Goal: Task Accomplishment & Management: Complete application form

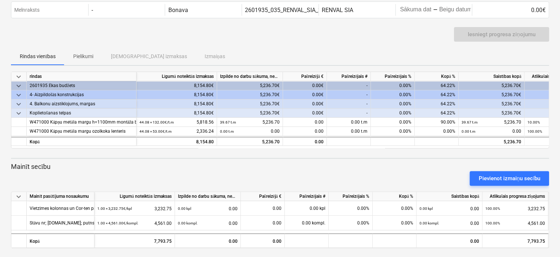
scroll to position [33, 0]
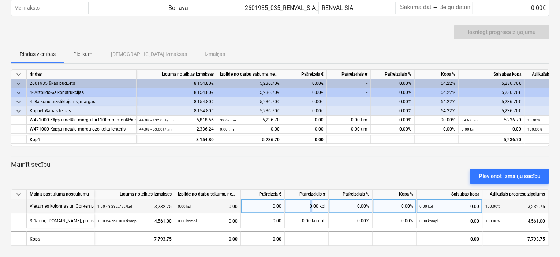
drag, startPoint x: 309, startPoint y: 202, endPoint x: 312, endPoint y: 206, distance: 4.8
click at [312, 206] on div "0.00 kpl" at bounding box center [307, 206] width 44 height 15
type input "1"
click at [347, 205] on div "0.00%" at bounding box center [350, 206] width 44 height 15
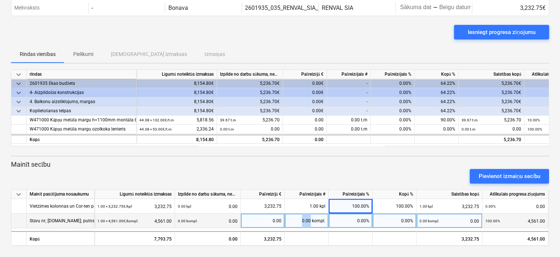
drag, startPoint x: 305, startPoint y: 218, endPoint x: 311, endPoint y: 219, distance: 6.4
click at [311, 219] on div "0.00 kompl." at bounding box center [307, 221] width 44 height 15
type input "0.60"
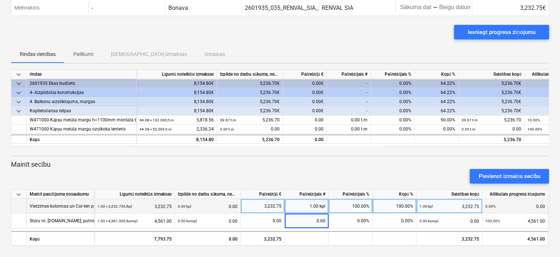
click at [308, 204] on div "1.00 kpl" at bounding box center [307, 206] width 44 height 15
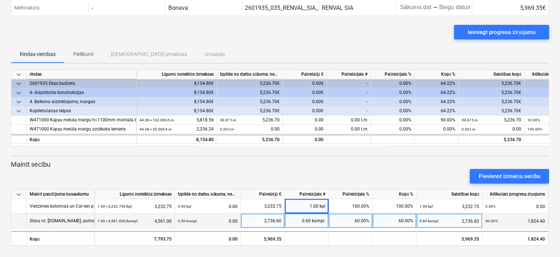
click at [309, 218] on div "0.60 kompl." at bounding box center [307, 221] width 44 height 15
type input "0.55"
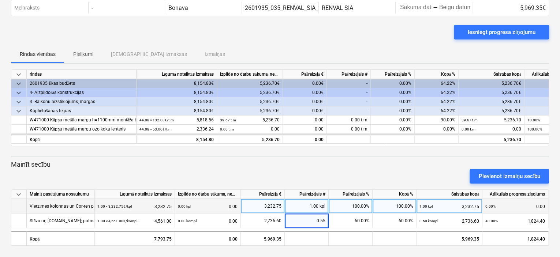
click at [312, 207] on div "1.00 kpl" at bounding box center [307, 206] width 44 height 15
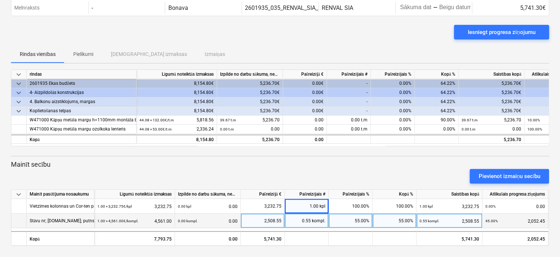
click at [310, 220] on div "0.55 kompl." at bounding box center [307, 221] width 44 height 15
type input "0.59"
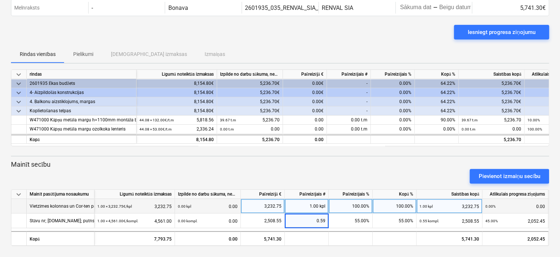
click at [315, 203] on div "1.00 kpl" at bounding box center [307, 206] width 44 height 15
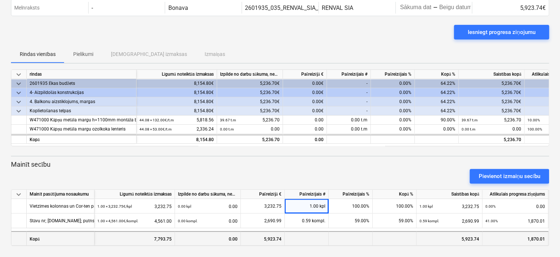
click at [319, 236] on div at bounding box center [307, 238] width 44 height 15
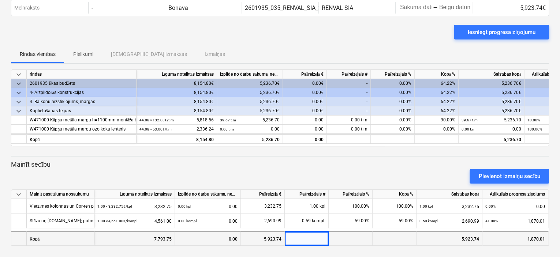
click at [390, 240] on div at bounding box center [394, 238] width 44 height 15
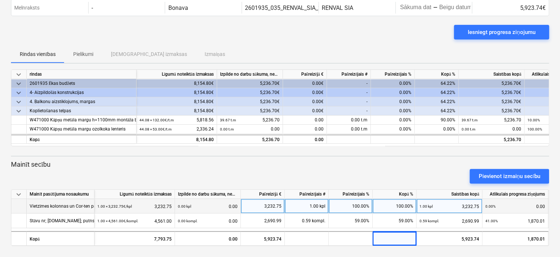
click at [356, 208] on div "100.00%" at bounding box center [350, 206] width 44 height 15
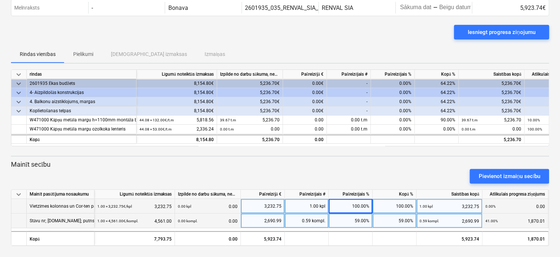
click at [360, 223] on div "59.00%" at bounding box center [350, 221] width 44 height 15
click at [316, 222] on div "0.59 kompl." at bounding box center [307, 221] width 44 height 15
click at [323, 220] on input "0.59" at bounding box center [307, 221] width 44 height 14
type input "0.57"
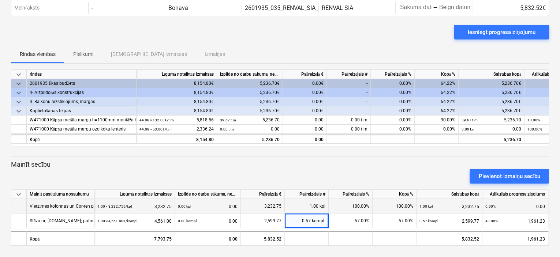
click at [330, 200] on div "100.00%" at bounding box center [350, 206] width 44 height 15
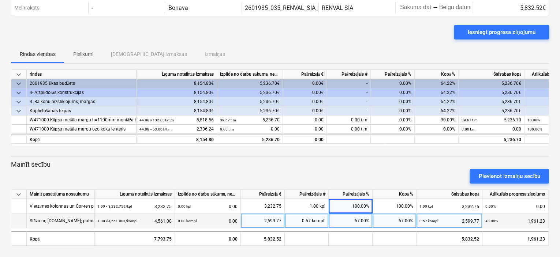
click at [316, 220] on div "0.57 kompl." at bounding box center [307, 221] width 44 height 15
type input "0,58"
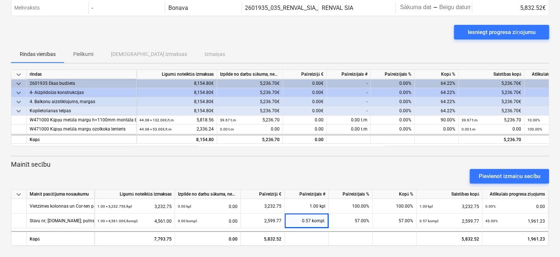
click at [308, 195] on div "Pašreizējais #" at bounding box center [307, 194] width 44 height 9
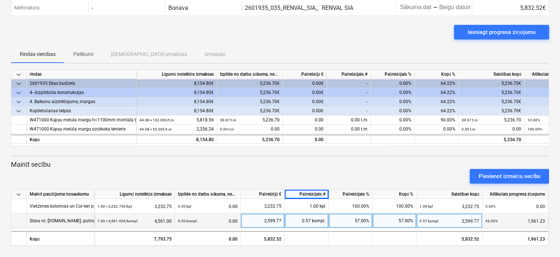
click at [316, 222] on div "0.57 kompl." at bounding box center [307, 221] width 44 height 15
type input "0.58"
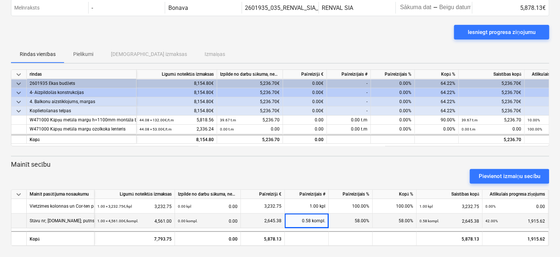
click at [298, 173] on div "Pievienot izmaiņu secību" at bounding box center [280, 176] width 544 height 20
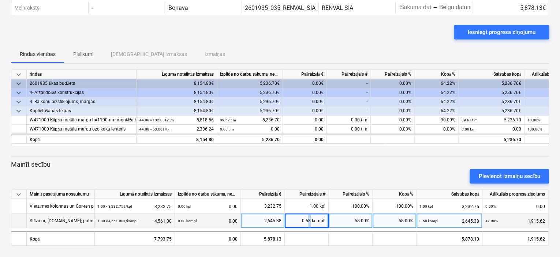
click at [309, 219] on div "0.58 kompl." at bounding box center [307, 221] width 44 height 15
type input "0.78"
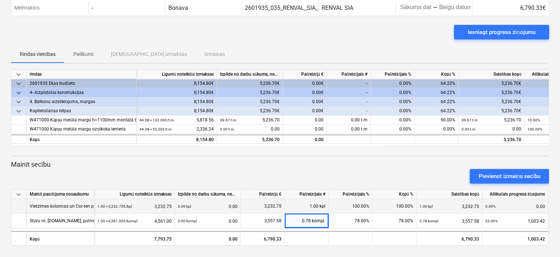
click at [300, 204] on div "1.00 kpl" at bounding box center [307, 206] width 44 height 15
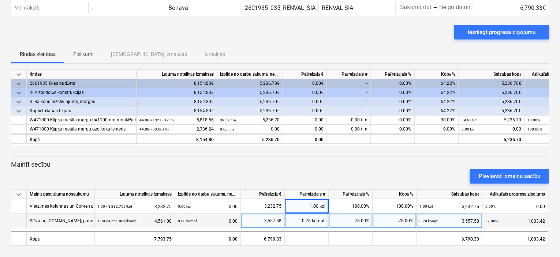
click at [309, 221] on div "0.78 kompl." at bounding box center [307, 221] width 44 height 15
type input "0.65"
click at [277, 175] on div "Pievienot izmaiņu secību" at bounding box center [280, 176] width 544 height 20
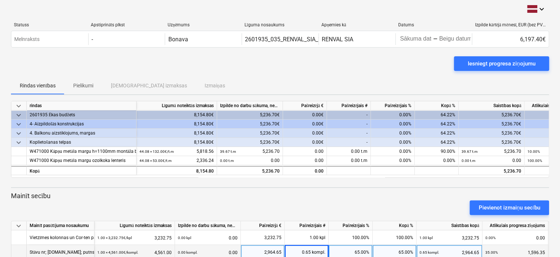
scroll to position [0, 0]
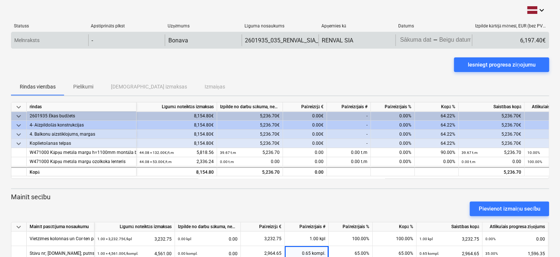
click at [439, 41] on body "keyboard_arrow_down Statuss Apstiprināts plkst Uzņēmums Līguma nosaukums Apņemi…" at bounding box center [280, 128] width 560 height 257
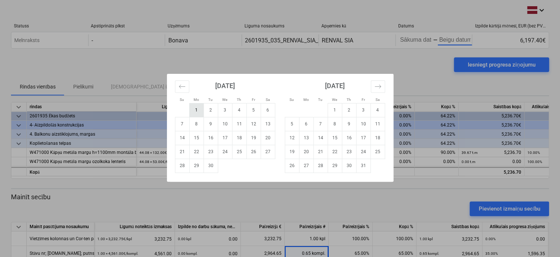
click at [193, 109] on td "1" at bounding box center [196, 110] width 14 height 14
type input "[DATE]"
click at [240, 150] on td "25" at bounding box center [239, 152] width 14 height 14
type input "[DATE]"
click at [195, 108] on td "1" at bounding box center [196, 110] width 14 height 14
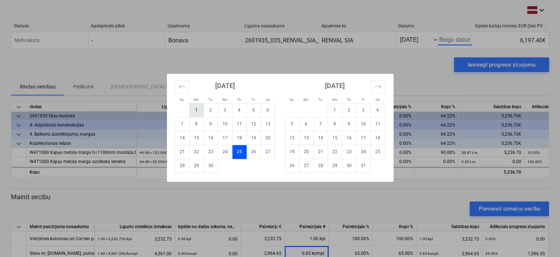
type input "[DATE]"
click at [195, 108] on td "1" at bounding box center [196, 110] width 14 height 14
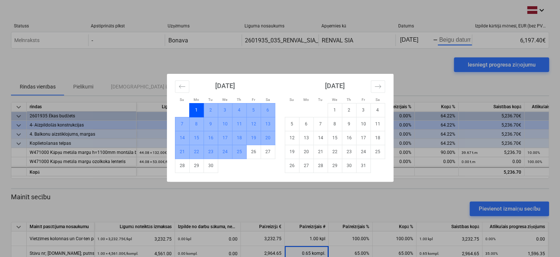
click at [240, 151] on td "25" at bounding box center [239, 152] width 14 height 14
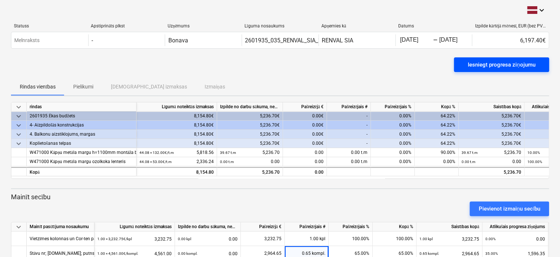
click at [515, 61] on div "Iesniegt progresa ziņojumu" at bounding box center [500, 65] width 67 height 10
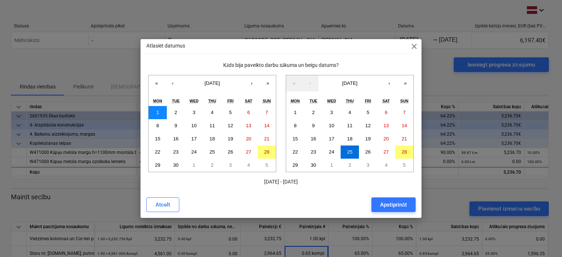
click at [155, 110] on button "1" at bounding box center [158, 112] width 18 height 13
click at [215, 154] on button "25" at bounding box center [212, 152] width 18 height 13
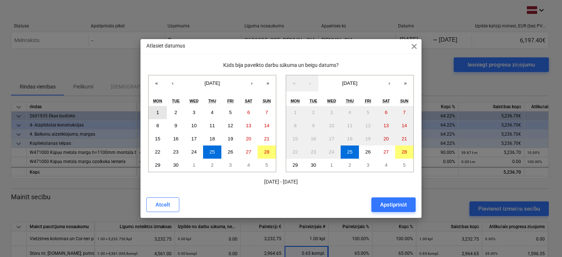
click at [159, 113] on button "1" at bounding box center [158, 112] width 18 height 13
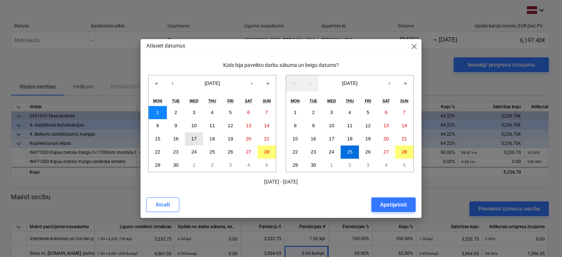
drag, startPoint x: 159, startPoint y: 113, endPoint x: 200, endPoint y: 143, distance: 51.0
click at [211, 145] on div "1 2 3 4 5 6 7 8 9 10 11 12 13 14 15 16 17 18 19 20 21 22 23 24 25 26 27 28 29 3…" at bounding box center [212, 139] width 127 height 66
click at [395, 210] on button "Apstiprināt" at bounding box center [393, 205] width 44 height 15
